Goal: Use online tool/utility

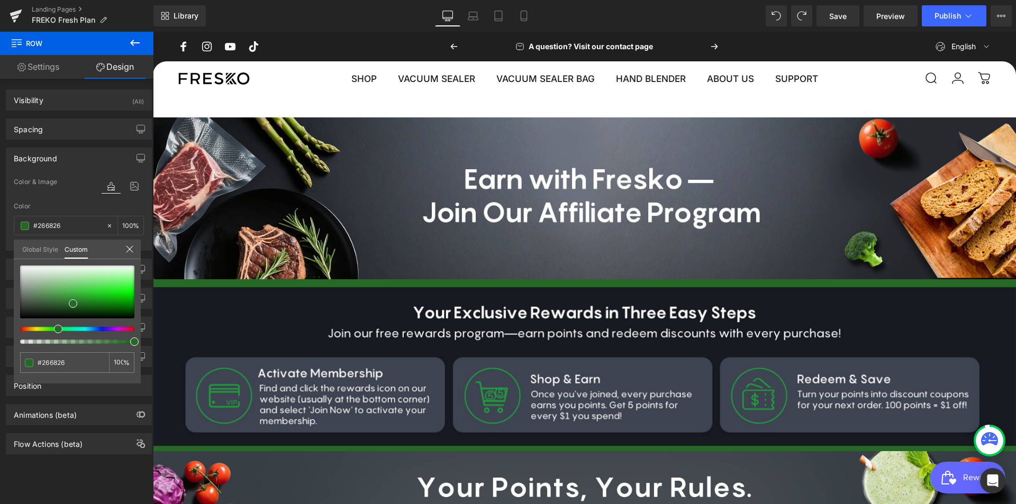
scroll to position [53, 0]
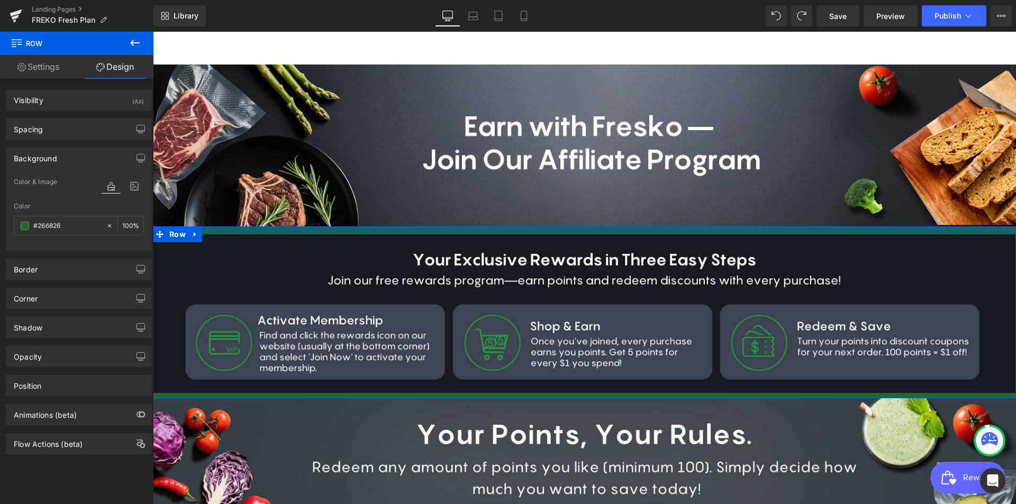
click at [548, 231] on div at bounding box center [584, 230] width 863 height 8
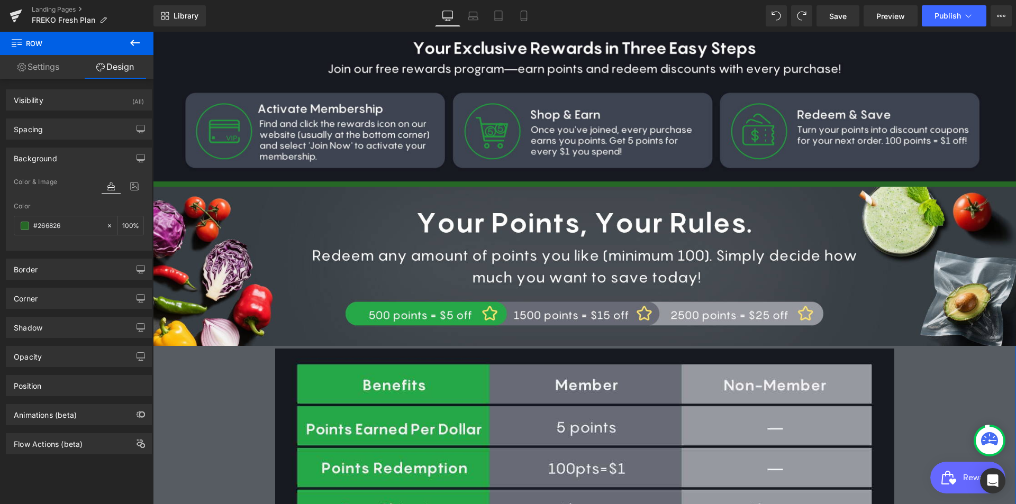
scroll to position [0, 0]
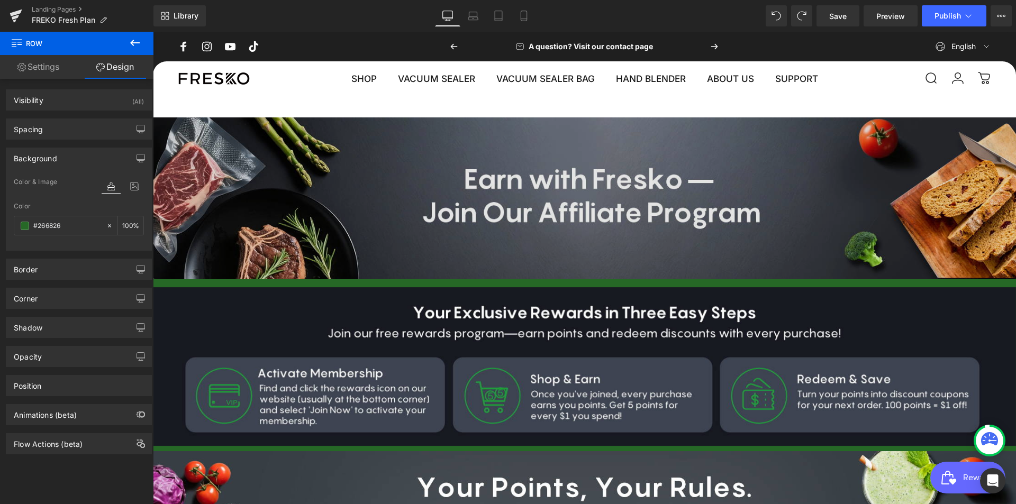
click at [743, 149] on img at bounding box center [584, 198] width 879 height 162
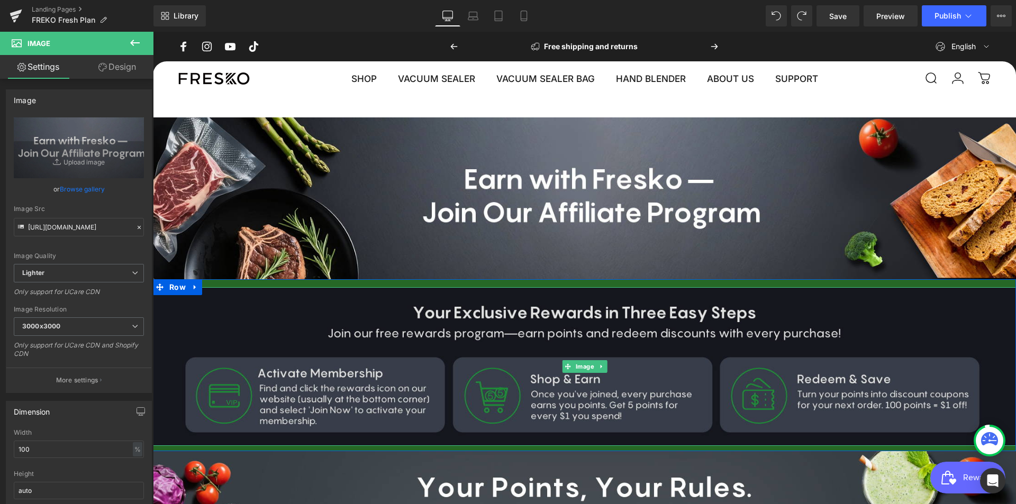
click at [678, 314] on img at bounding box center [584, 366] width 863 height 159
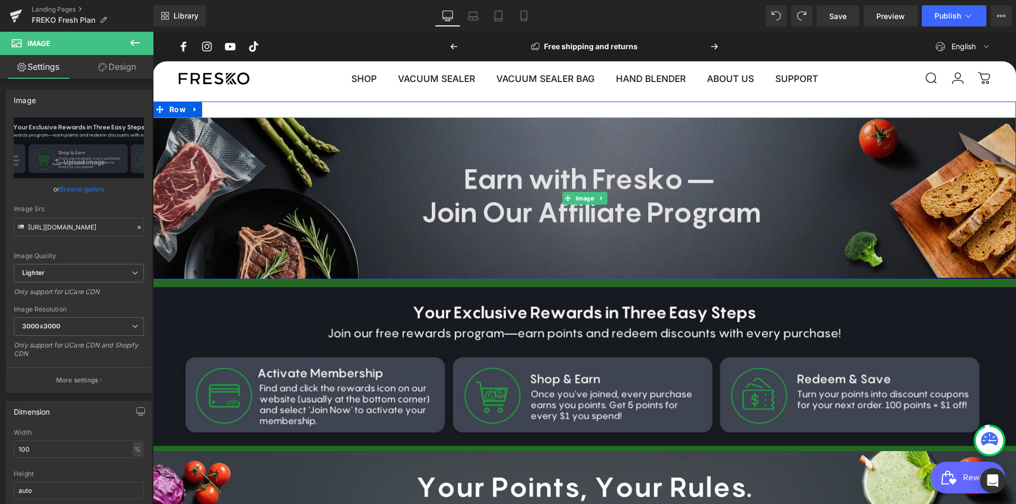
click at [478, 241] on img at bounding box center [584, 198] width 879 height 162
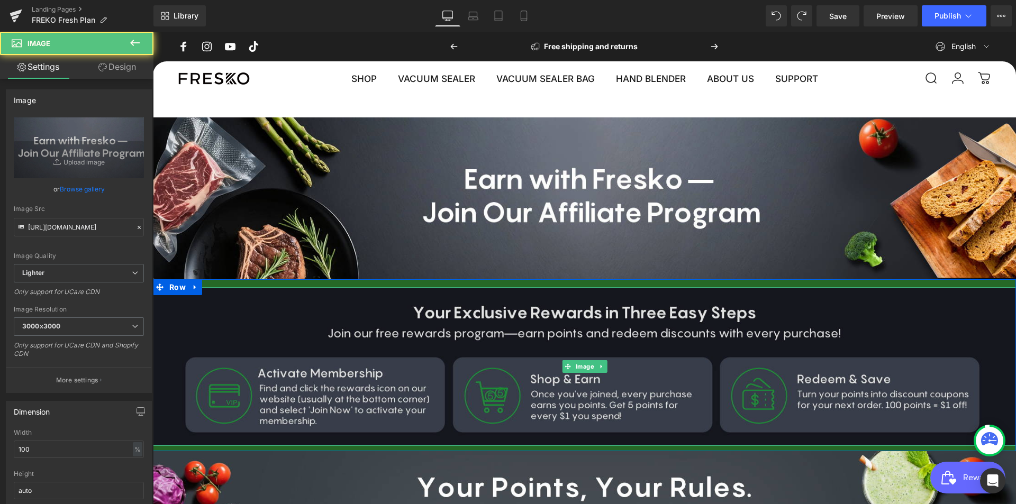
click at [551, 342] on img at bounding box center [584, 366] width 863 height 159
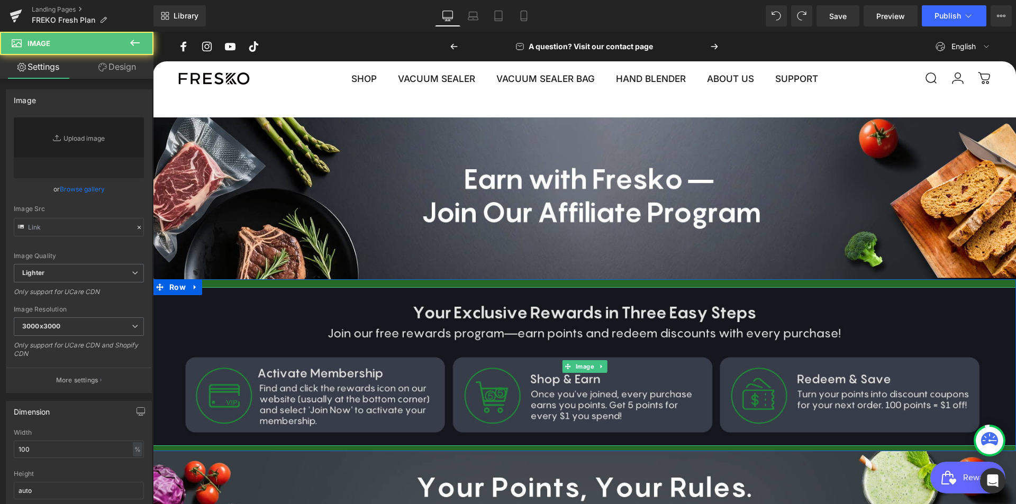
type input "[URL][DOMAIN_NAME]"
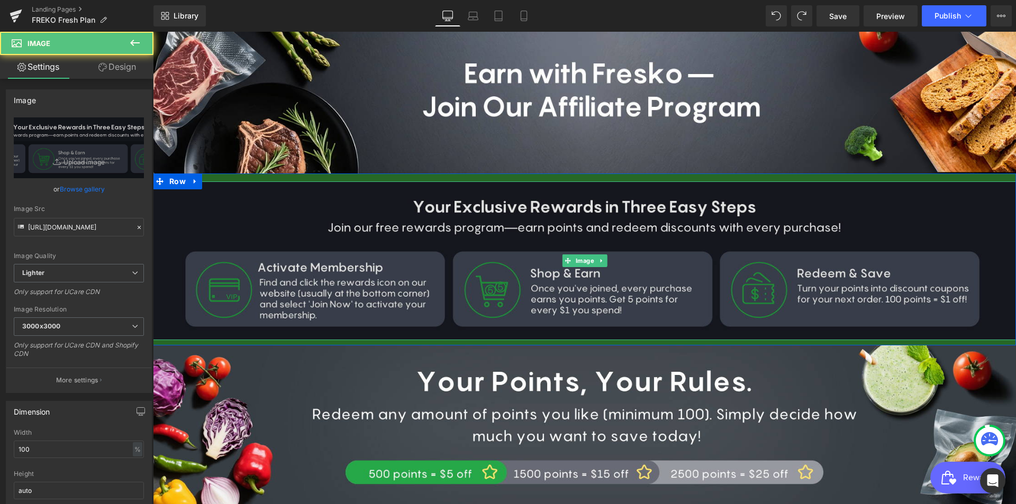
click at [697, 249] on img at bounding box center [584, 260] width 863 height 159
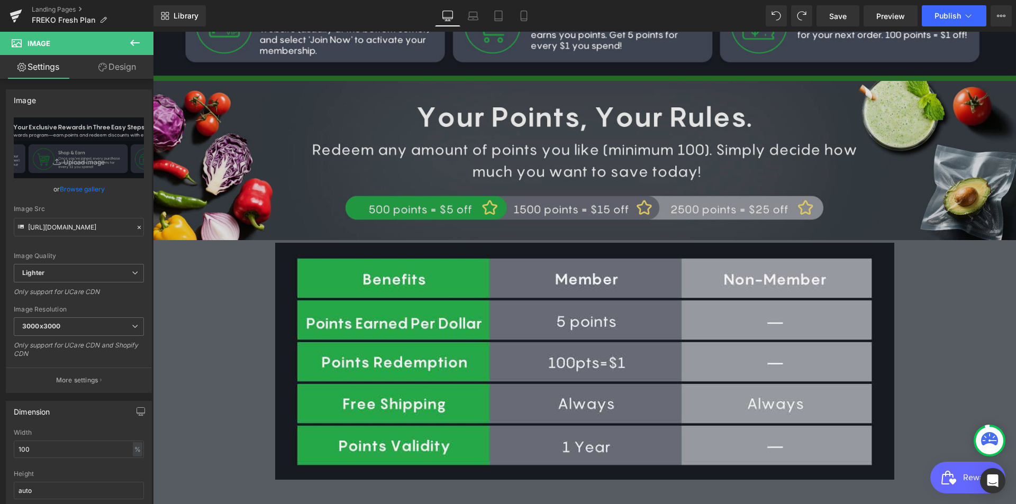
click at [764, 167] on img at bounding box center [584, 160] width 863 height 159
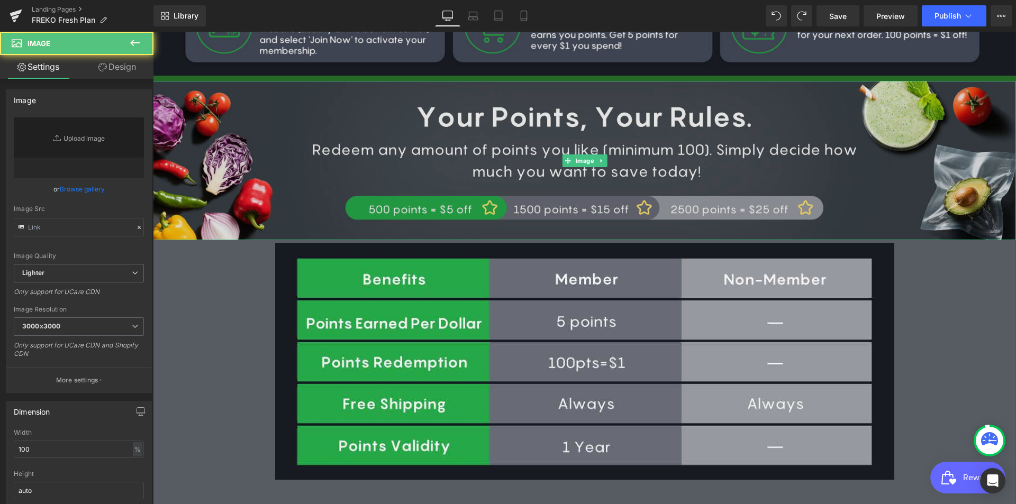
type input "[URL][DOMAIN_NAME]"
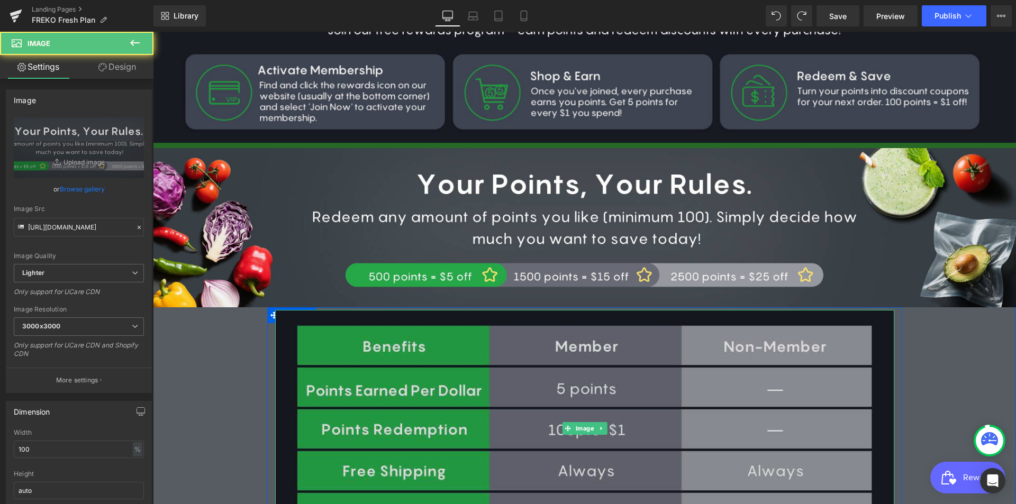
scroll to position [207, 0]
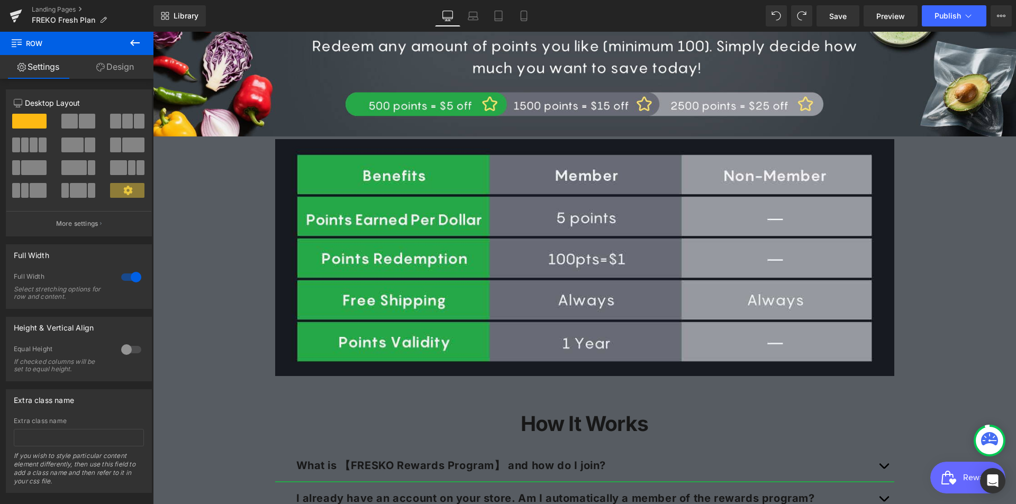
scroll to position [472, 0]
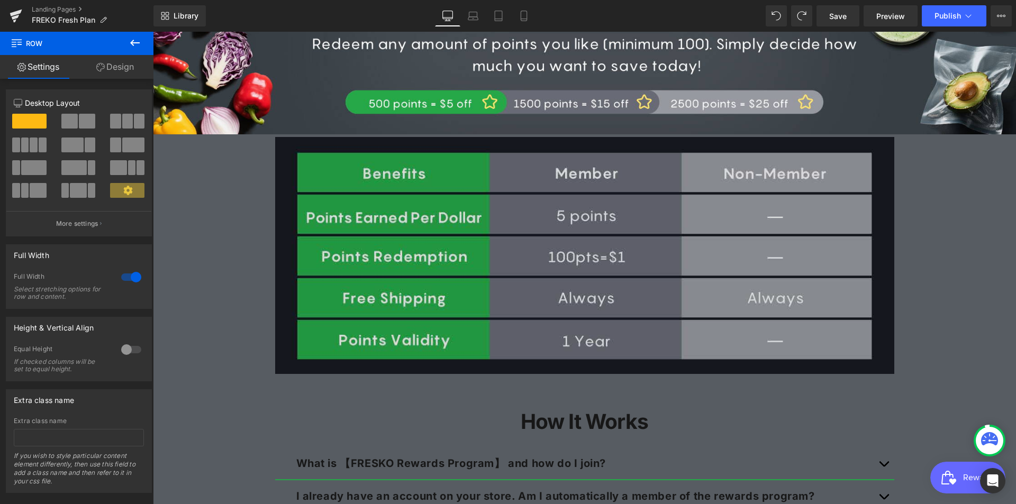
click at [760, 228] on img at bounding box center [584, 256] width 619 height 238
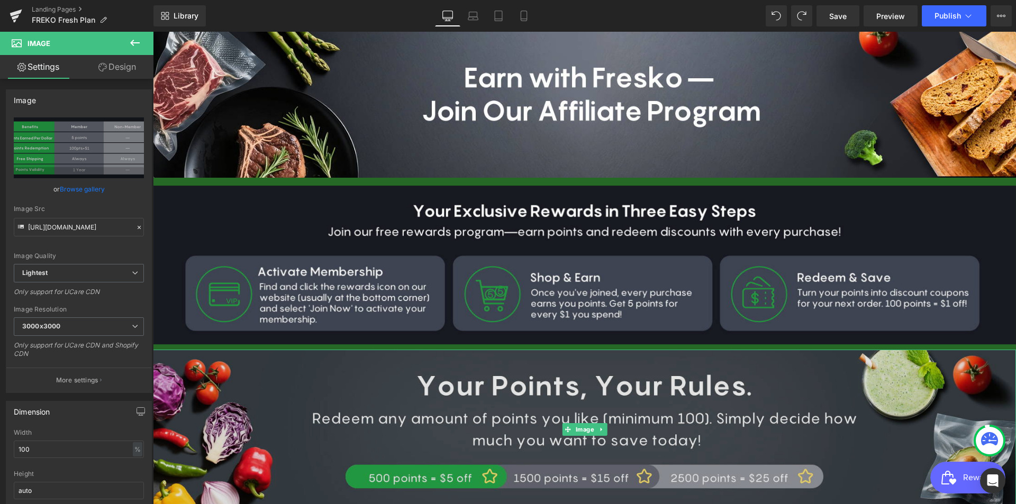
scroll to position [0, 0]
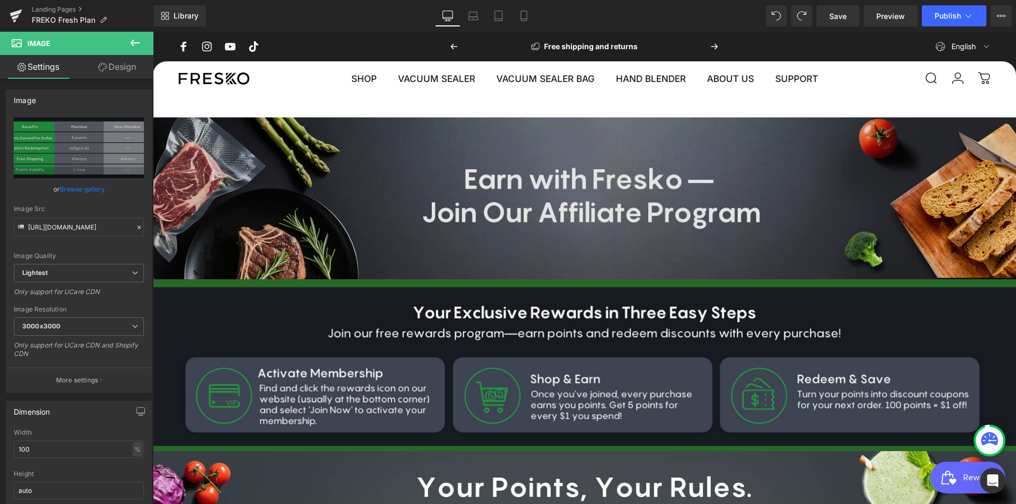
click at [515, 218] on img at bounding box center [584, 198] width 879 height 162
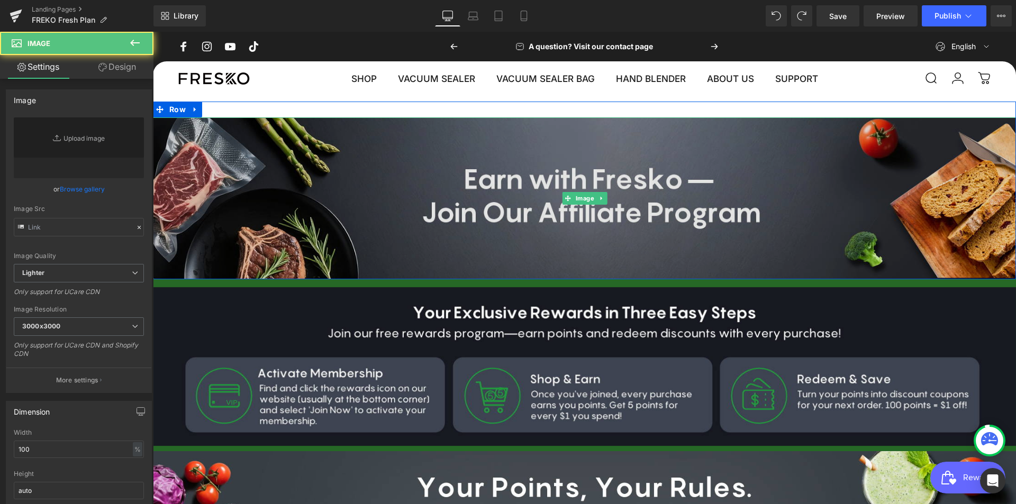
type input "[URL][DOMAIN_NAME]"
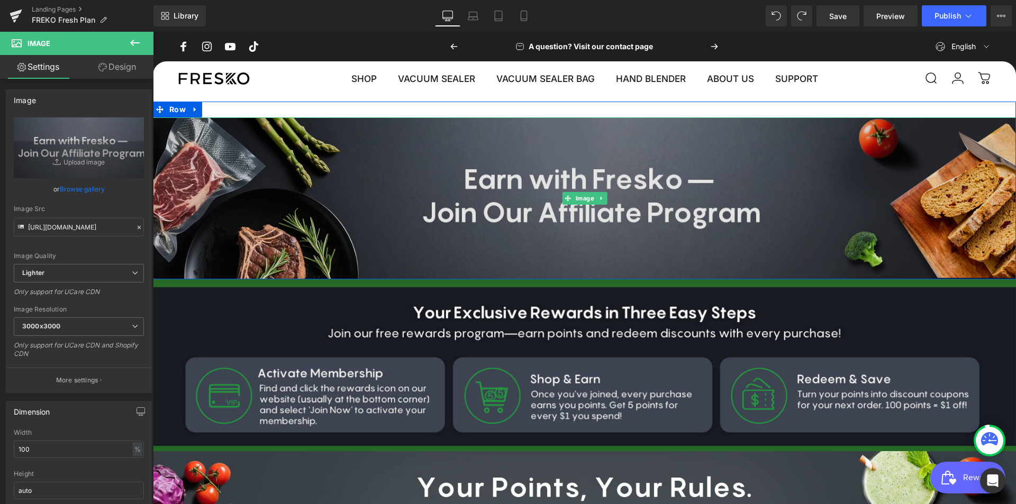
click at [606, 235] on img at bounding box center [584, 198] width 879 height 162
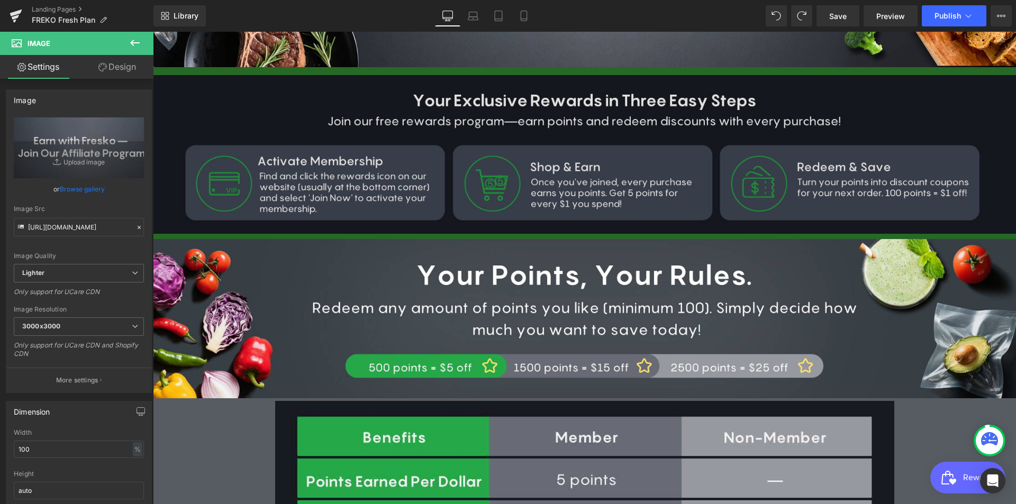
click at [558, 166] on img at bounding box center [584, 154] width 863 height 159
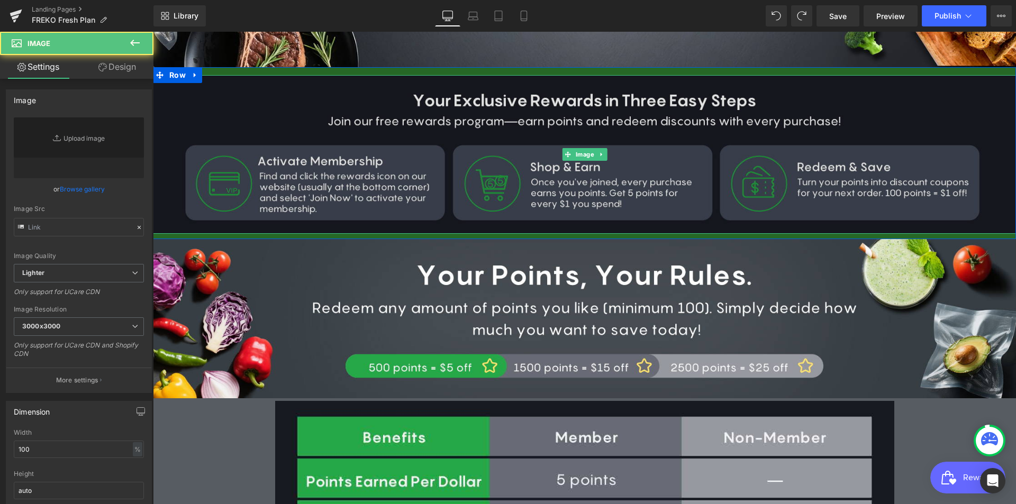
type input "[URL][DOMAIN_NAME]"
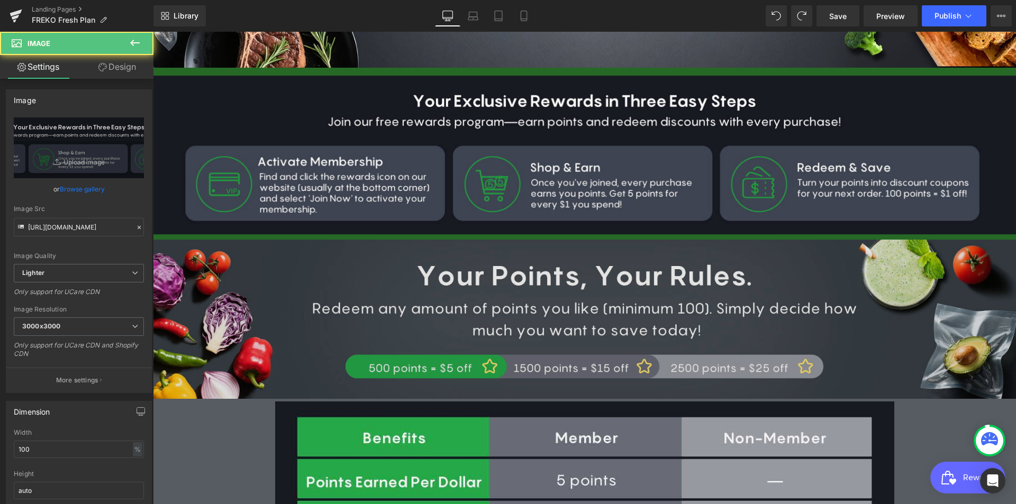
click at [642, 296] on img at bounding box center [584, 319] width 863 height 159
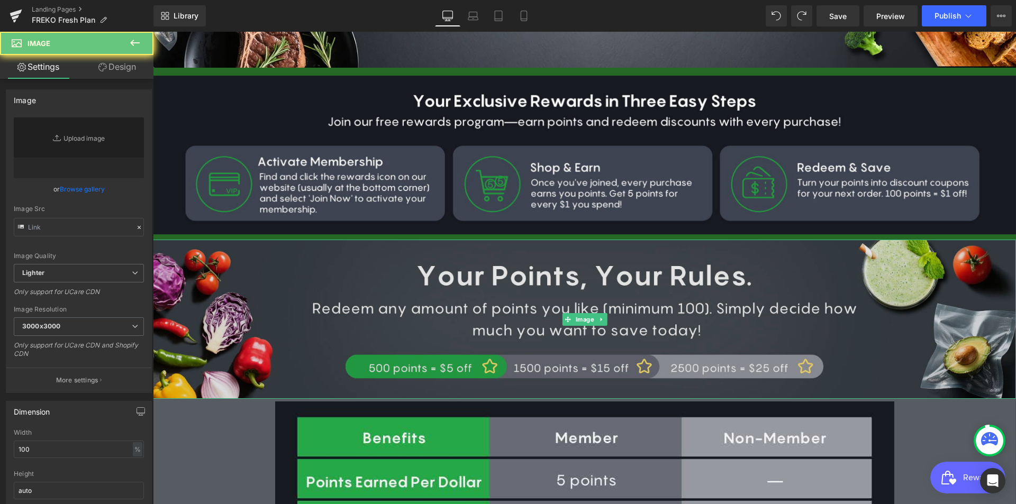
type input "[URL][DOMAIN_NAME]"
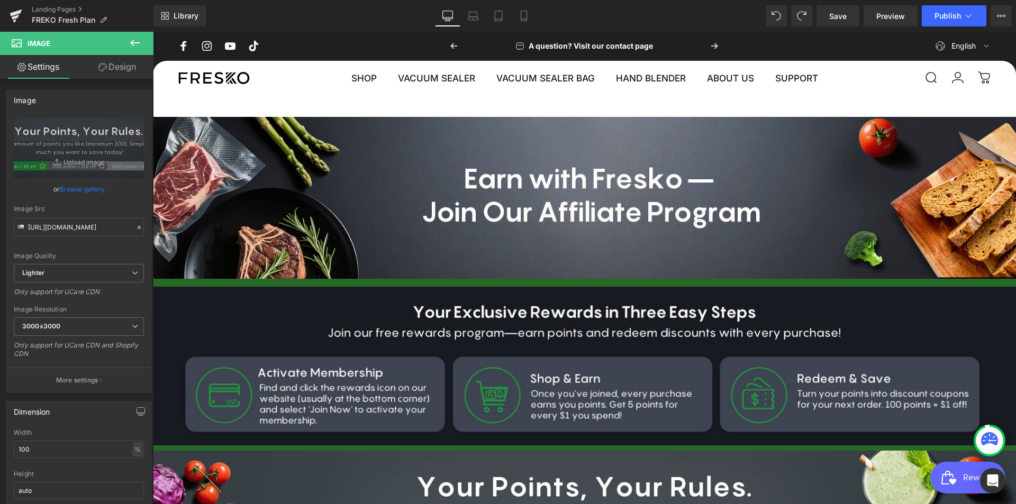
scroll to position [0, 0]
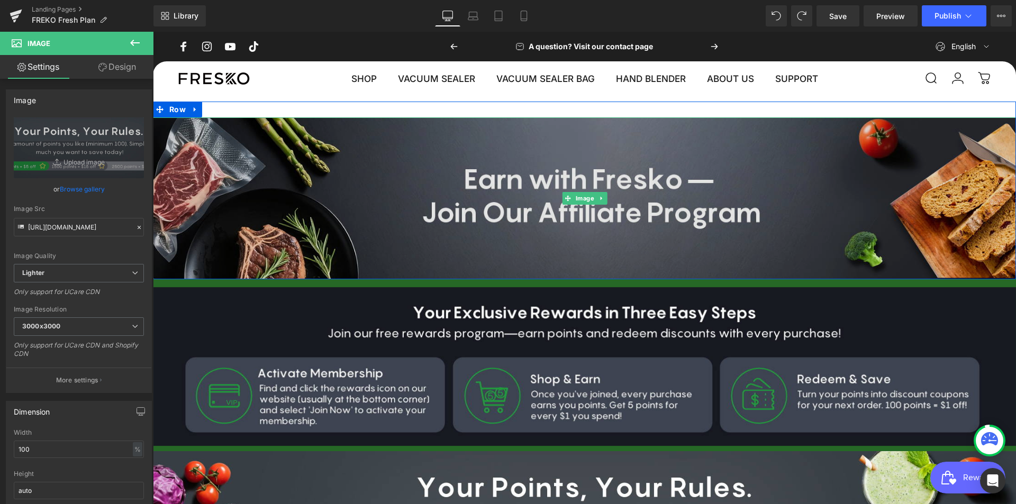
click at [464, 204] on img at bounding box center [584, 198] width 879 height 162
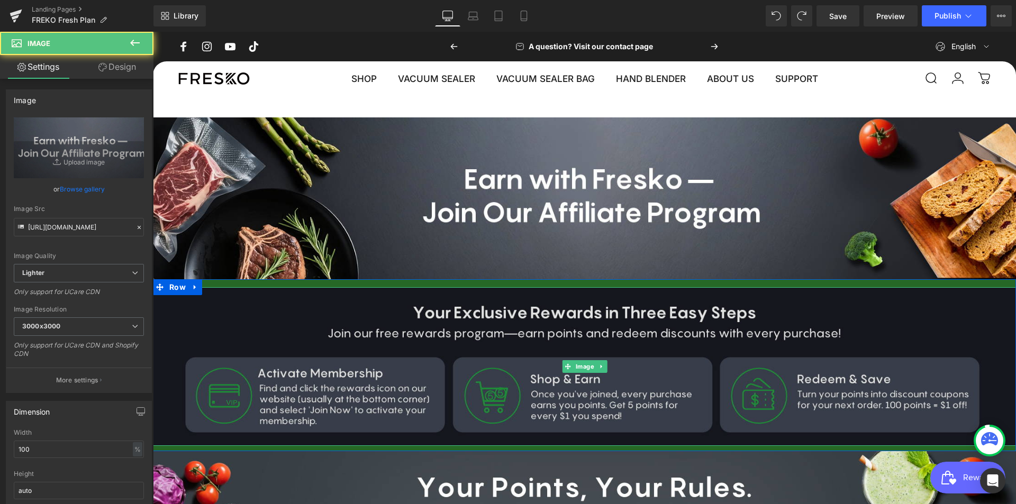
click at [292, 349] on img at bounding box center [584, 366] width 863 height 159
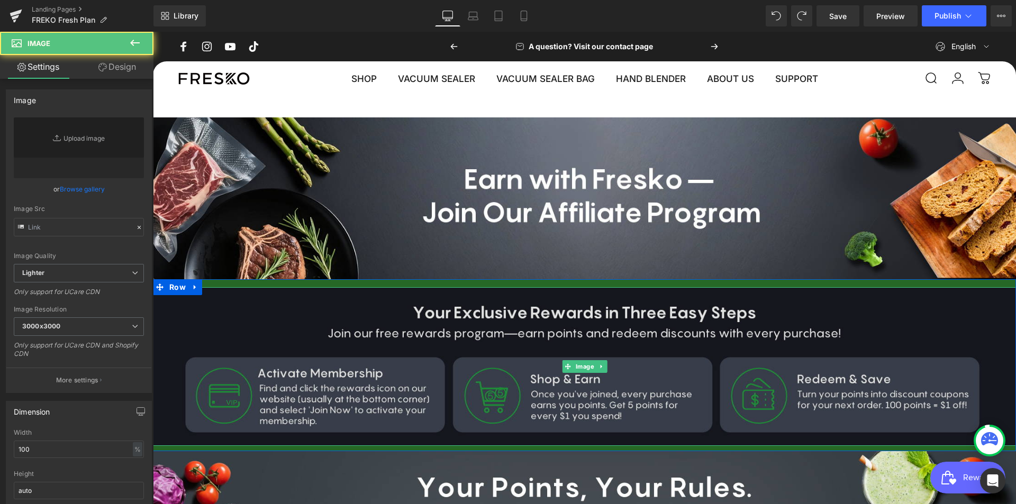
type input "[URL][DOMAIN_NAME]"
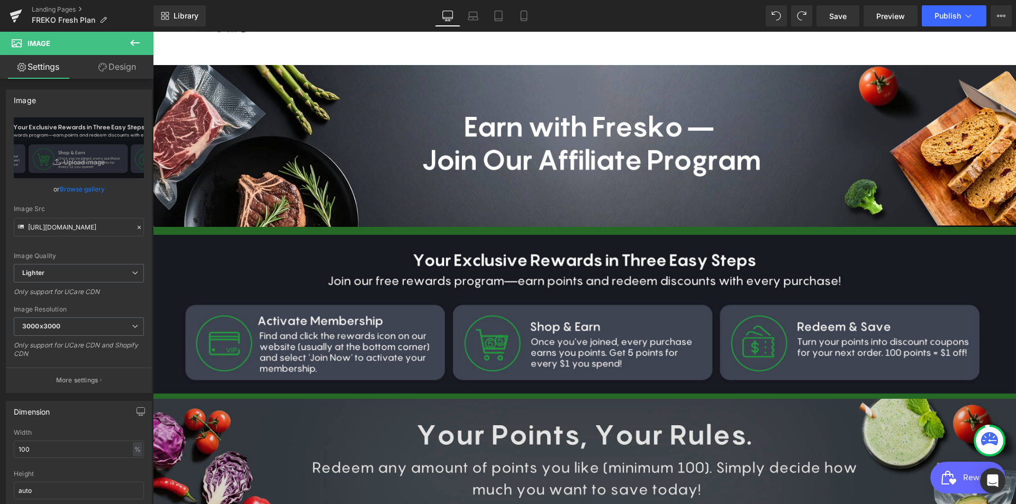
scroll to position [53, 0]
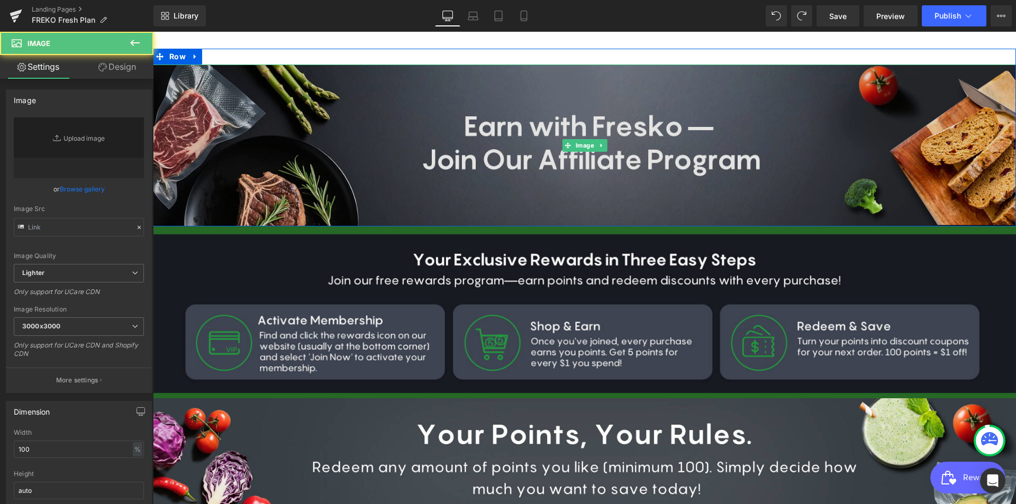
click at [943, 77] on img at bounding box center [584, 146] width 879 height 162
type input "[URL][DOMAIN_NAME]"
